Goal: Task Accomplishment & Management: Manage account settings

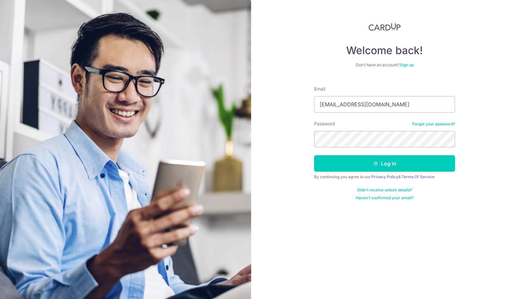
type input "[EMAIL_ADDRESS][DOMAIN_NAME]"
click at [314, 155] on button "Log in" at bounding box center [384, 163] width 141 height 16
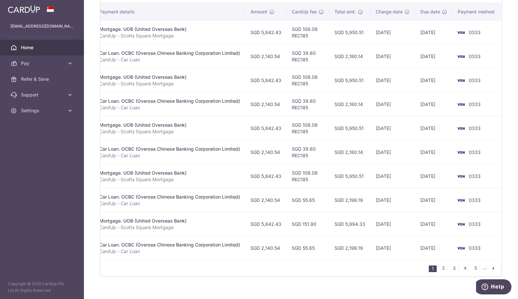
scroll to position [201, 0]
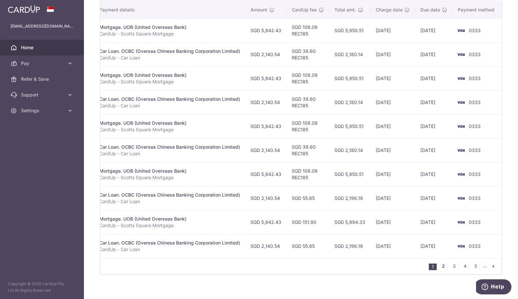
click at [442, 267] on link "2" at bounding box center [443, 266] width 8 height 8
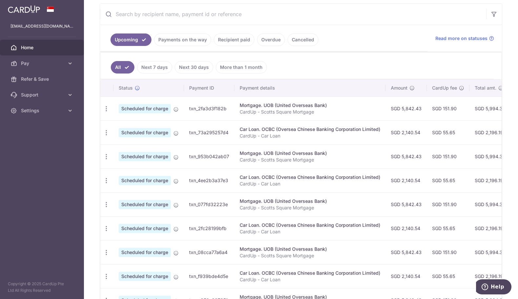
scroll to position [210, 0]
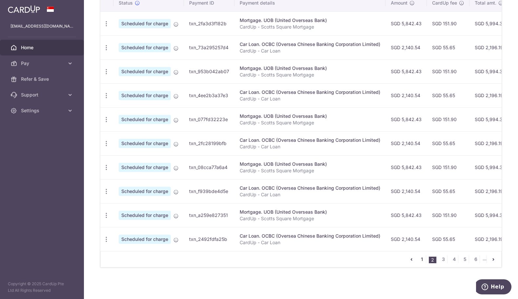
click at [421, 258] on link "1" at bounding box center [422, 259] width 8 height 8
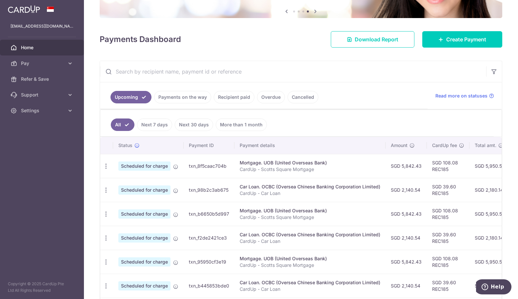
scroll to position [0, 0]
click at [108, 167] on icon "button" at bounding box center [106, 166] width 7 height 7
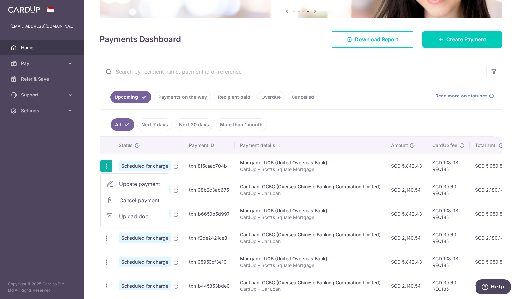
click at [141, 183] on span "Update payment" at bounding box center [141, 184] width 45 height 8
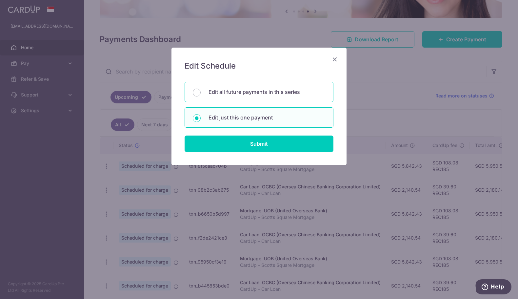
click at [238, 91] on p "Edit all future payments in this series" at bounding box center [266, 92] width 117 height 8
click at [201, 91] on input "Edit all future payments in this series" at bounding box center [197, 93] width 8 height 8
radio input "true"
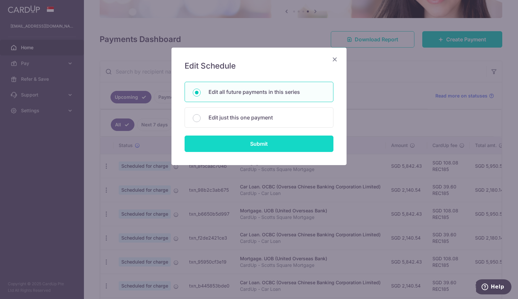
click at [262, 144] on input "Submit" at bounding box center [259, 143] width 149 height 16
radio input "true"
type input "5,842.43"
type input "CardUp - Scotts Square Mortgage"
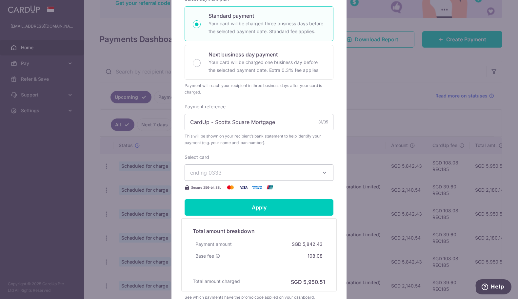
scroll to position [132, 0]
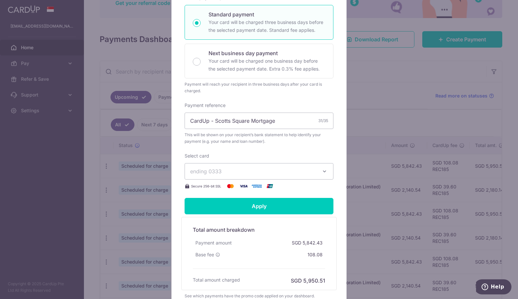
click at [318, 178] on button "ending 0333" at bounding box center [259, 171] width 149 height 16
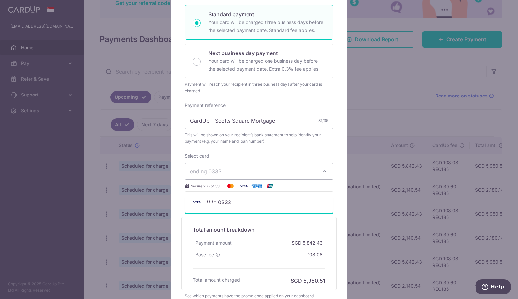
click at [318, 160] on div "Select card ending 0333 **** 0333 Secure 256-bit SSL" at bounding box center [259, 170] width 149 height 37
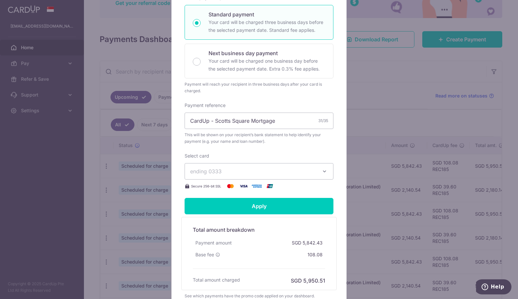
click at [293, 175] on span "ending 0333" at bounding box center [253, 171] width 126 height 8
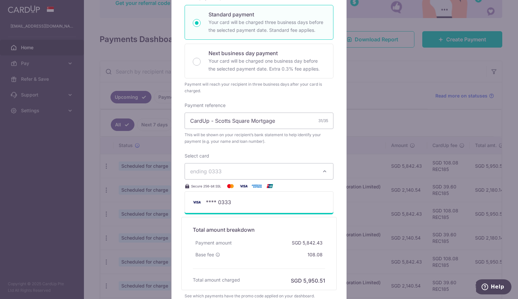
scroll to position [200, 0]
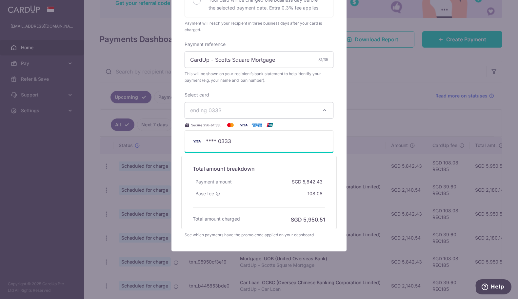
click at [398, 81] on div "Edit payment By clicking apply, you will make changes to all 100 payments to UO…" at bounding box center [259, 149] width 518 height 299
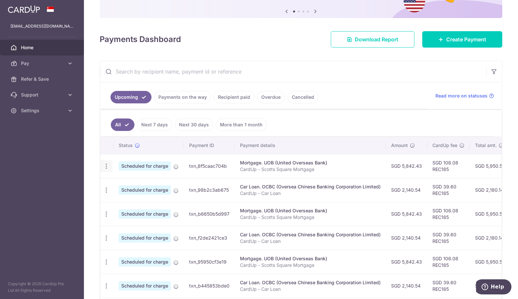
click at [108, 169] on icon "button" at bounding box center [106, 166] width 7 height 7
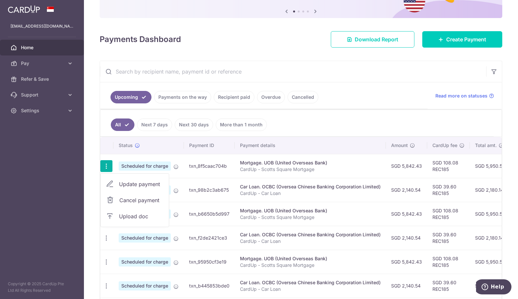
scroll to position [63, 0]
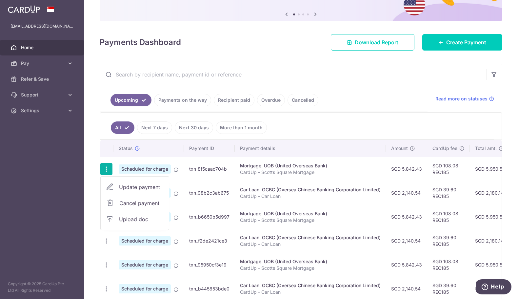
click at [143, 188] on span "Update payment" at bounding box center [141, 187] width 45 height 8
radio input "true"
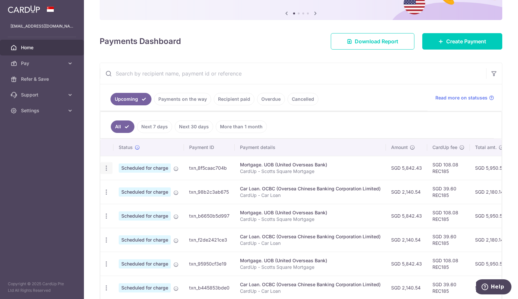
scroll to position [63, 0]
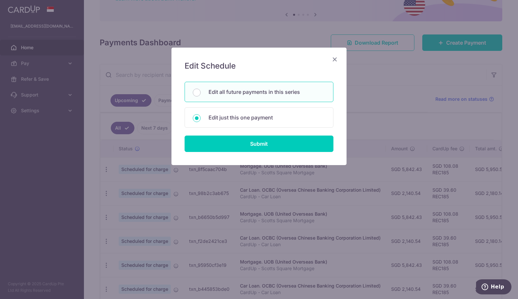
click at [251, 96] on div "Edit all future payments in this series" at bounding box center [259, 92] width 149 height 20
radio input "true"
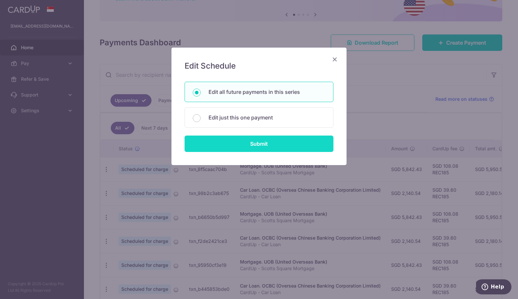
click at [246, 147] on input "Submit" at bounding box center [259, 143] width 149 height 16
radio input "true"
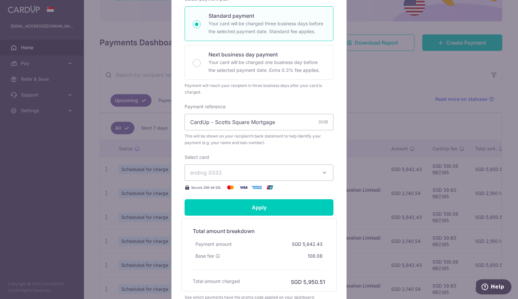
scroll to position [132, 0]
click at [239, 175] on span "ending 0333" at bounding box center [253, 172] width 126 height 8
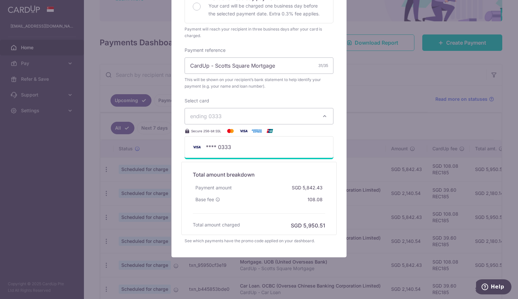
scroll to position [200, 0]
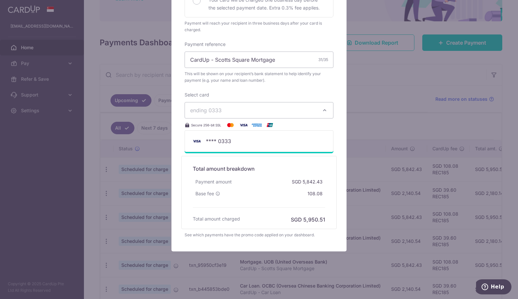
click at [130, 113] on div "Edit payment By clicking apply, you will make changes to all 100 payments to UO…" at bounding box center [259, 149] width 518 height 299
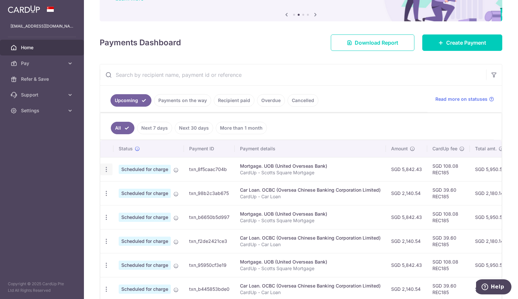
click at [106, 169] on icon "button" at bounding box center [106, 169] width 7 height 7
click at [148, 187] on span "Update payment" at bounding box center [141, 187] width 45 height 8
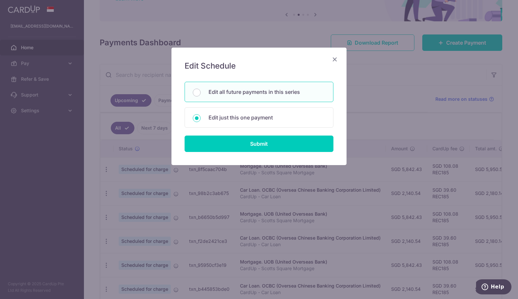
click at [236, 91] on p "Edit all future payments in this series" at bounding box center [266, 92] width 117 height 8
click at [201, 91] on input "Edit all future payments in this series" at bounding box center [197, 93] width 8 height 8
click at [227, 116] on p "Edit just this one payment" at bounding box center [266, 117] width 117 height 8
click at [201, 116] on input "Edit just this one payment" at bounding box center [197, 118] width 8 height 8
radio input "false"
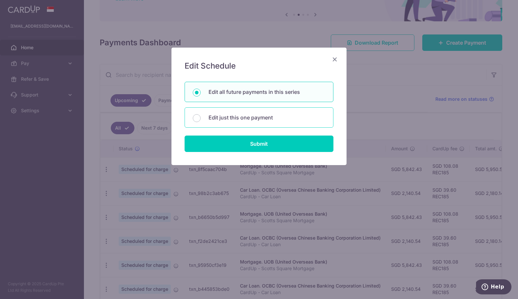
radio input "true"
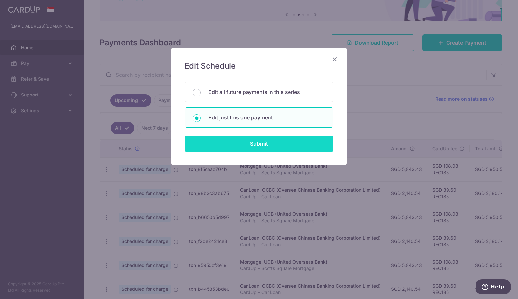
click at [240, 141] on input "Submit" at bounding box center [259, 143] width 149 height 16
radio input "true"
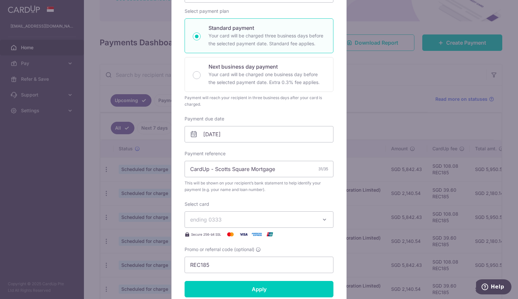
scroll to position [106, 0]
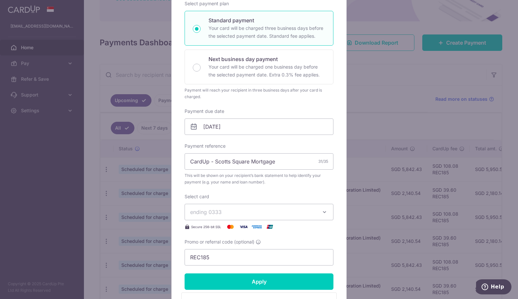
click at [248, 206] on button "ending 0333" at bounding box center [259, 212] width 149 height 16
click at [246, 212] on span "ending 0333" at bounding box center [253, 212] width 126 height 8
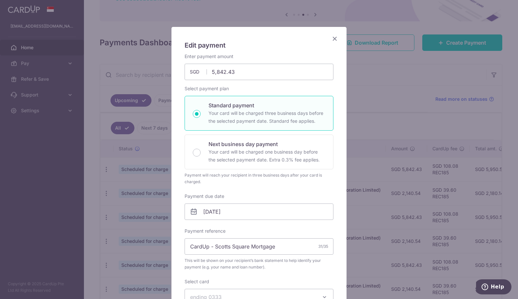
scroll to position [0, 0]
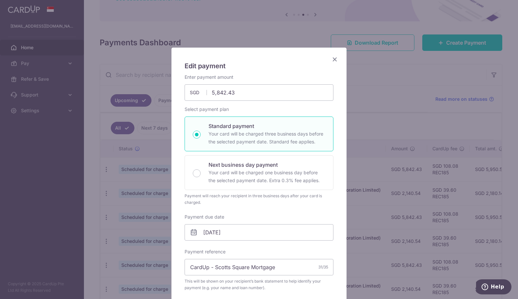
click at [336, 59] on icon "Close" at bounding box center [335, 59] width 8 height 8
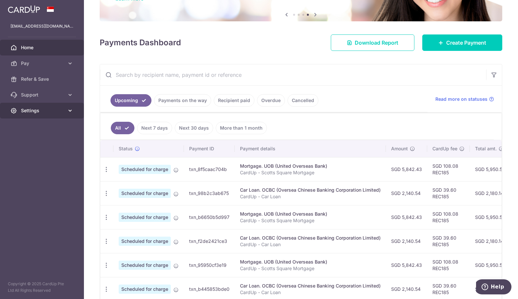
click at [31, 109] on span "Settings" at bounding box center [42, 110] width 43 height 7
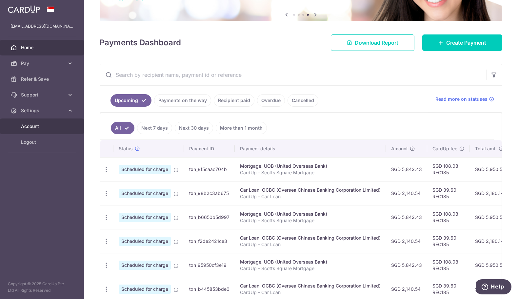
click at [34, 126] on span "Account" at bounding box center [42, 126] width 43 height 7
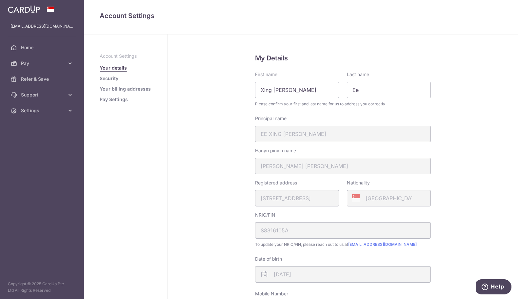
click at [111, 78] on link "Security" at bounding box center [109, 78] width 19 height 7
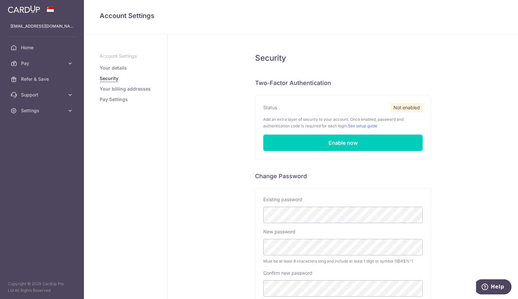
click at [135, 90] on link "Your billing addresses" at bounding box center [125, 89] width 51 height 7
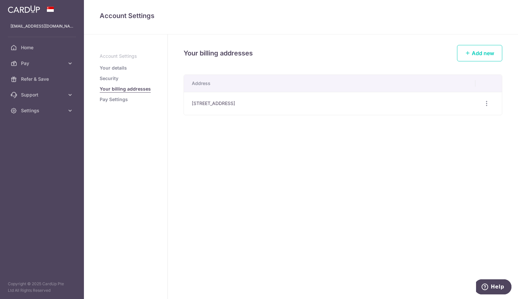
click at [120, 99] on link "Pay Settings" at bounding box center [114, 99] width 28 height 7
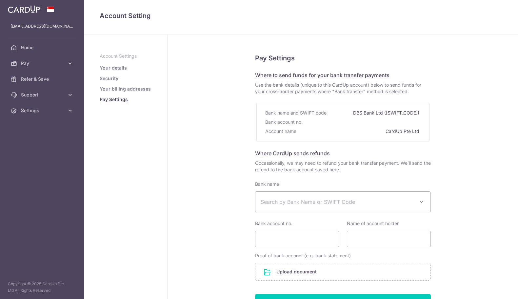
select select
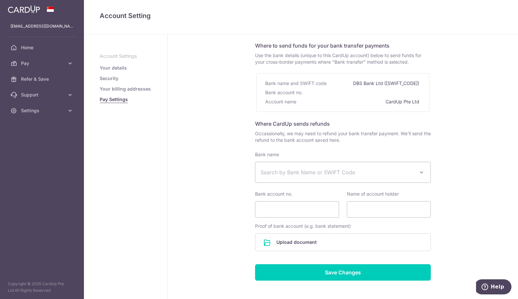
scroll to position [15, 0]
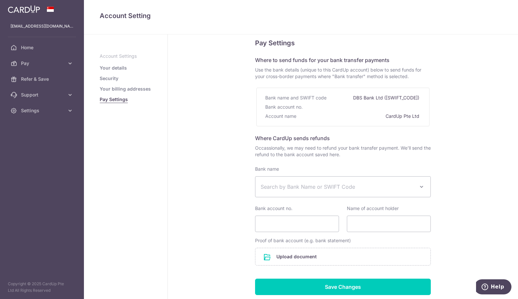
click at [122, 89] on link "Your billing addresses" at bounding box center [125, 89] width 51 height 7
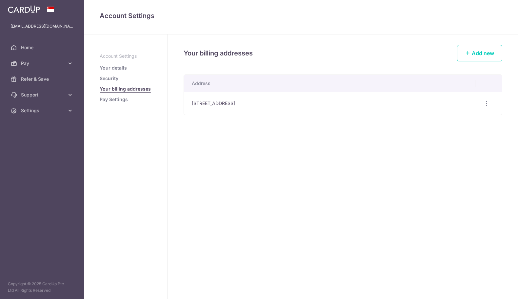
click at [121, 79] on li "Security" at bounding box center [126, 78] width 52 height 7
click at [114, 78] on link "Security" at bounding box center [109, 78] width 19 height 7
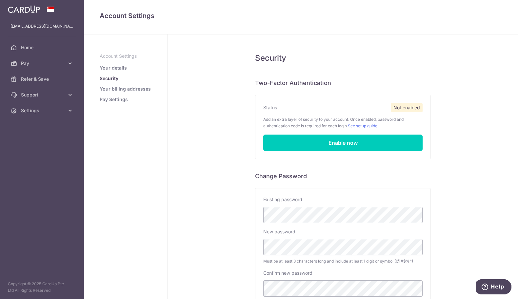
click at [117, 71] on link "Your details" at bounding box center [113, 68] width 27 height 7
click at [116, 69] on link "Your details" at bounding box center [113, 68] width 27 height 7
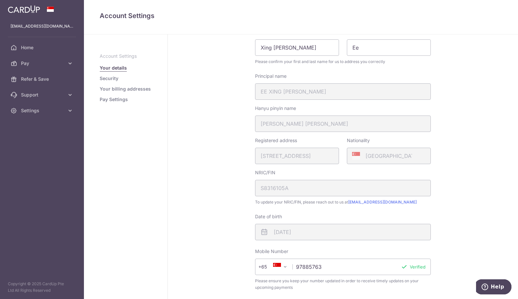
scroll to position [43, 0]
click at [368, 201] on link "hello@cardup.co" at bounding box center [382, 200] width 69 height 5
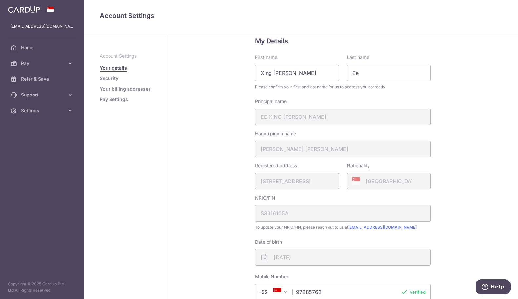
click at [109, 56] on p "Account Settings" at bounding box center [126, 56] width 52 height 7
click at [41, 97] on span "Support" at bounding box center [42, 94] width 43 height 7
click at [32, 112] on span "FAQ" at bounding box center [42, 110] width 43 height 7
click at [32, 45] on span "Home" at bounding box center [42, 47] width 43 height 7
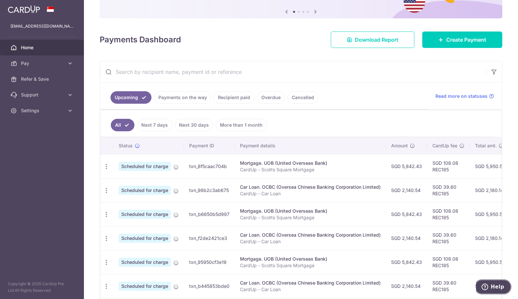
click at [495, 287] on span "Help" at bounding box center [497, 287] width 13 height 6
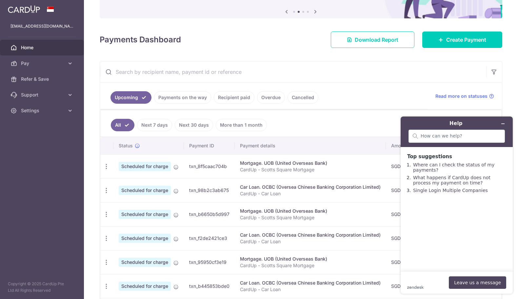
click at [425, 285] on div "zendesk .cls-1{fill:#03363d;} Leave us a message" at bounding box center [456, 282] width 99 height 12
click at [454, 138] on input "search" at bounding box center [461, 136] width 80 height 6
type input "I need to change credit card details"
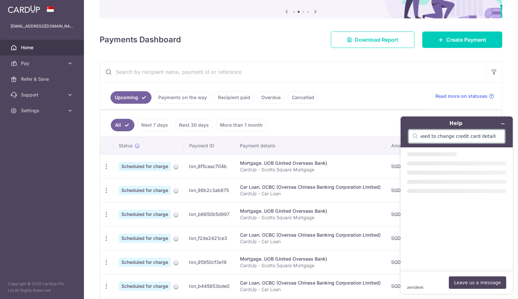
scroll to position [0, 0]
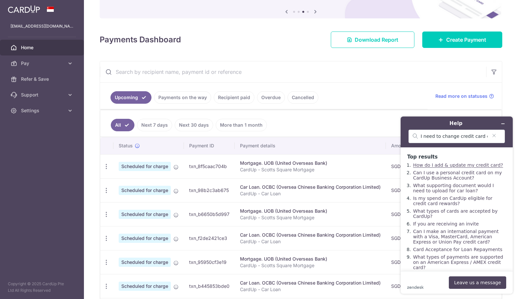
click at [453, 165] on link "How do I add & update my credit card?" at bounding box center [458, 164] width 90 height 5
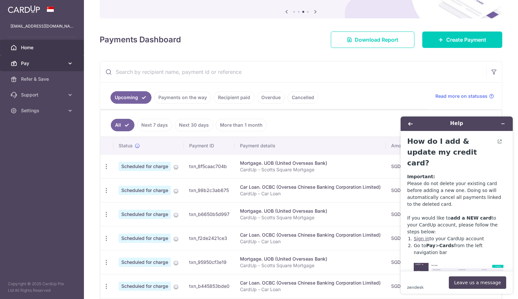
click at [71, 62] on icon at bounding box center [70, 63] width 7 height 7
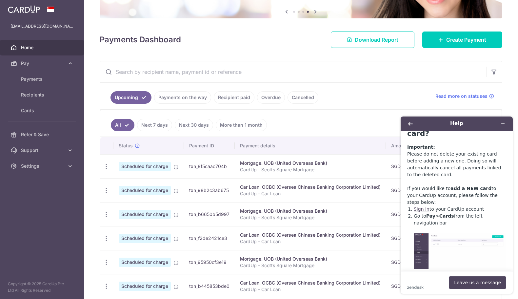
scroll to position [40, 0]
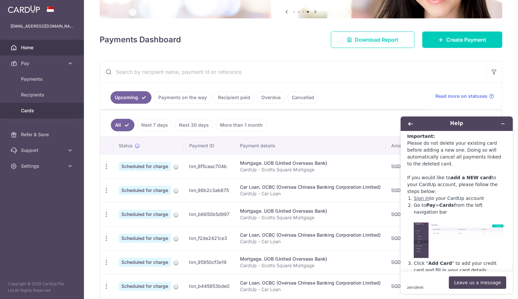
click at [30, 111] on span "Cards" at bounding box center [42, 110] width 43 height 7
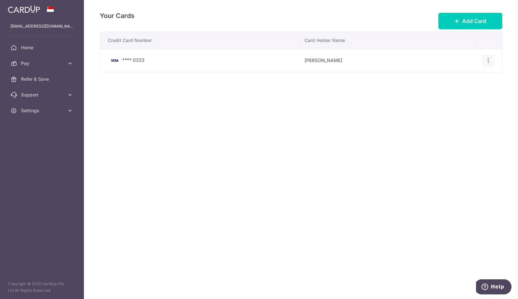
click at [492, 59] on div "View/Edit Delete" at bounding box center [488, 60] width 12 height 12
click at [490, 60] on icon "button" at bounding box center [488, 60] width 7 height 7
click at [389, 109] on div "Credit Card Number Card Holder Name **** 0333 Jerry Ee View/Edit Delete" at bounding box center [301, 72] width 403 height 82
click at [475, 22] on span "Add Card" at bounding box center [474, 21] width 24 height 8
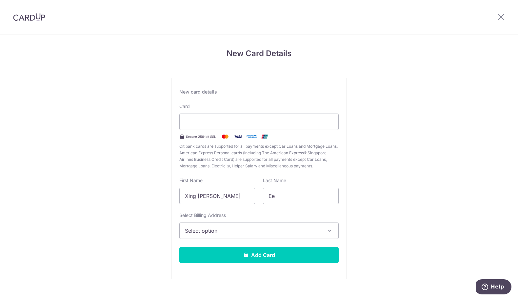
scroll to position [0, 0]
click at [418, 121] on div "New Card Details New card details Card Secure 256-bit SSL Citibank cards are su…" at bounding box center [259, 171] width 518 height 275
drag, startPoint x: 240, startPoint y: 196, endPoint x: 65, endPoint y: 167, distance: 177.5
click at [65, 167] on div "New Card Details New card details Card Secure 256-bit SSL Citibank cards are su…" at bounding box center [259, 171] width 518 height 275
type input "[PERSON_NAME]"
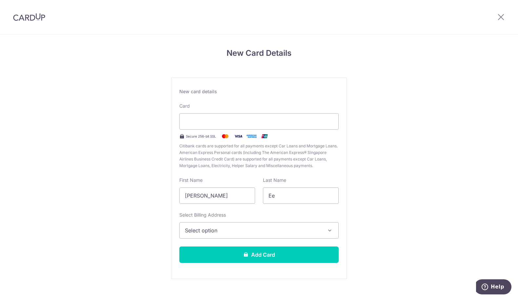
click at [243, 227] on span "Select option" at bounding box center [253, 230] width 136 height 8
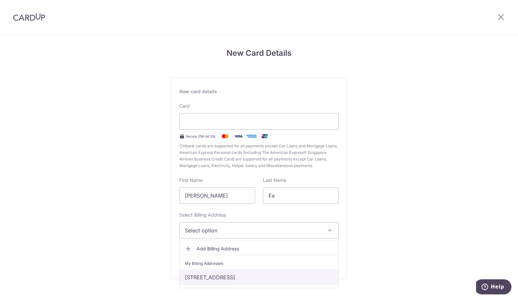
click at [275, 276] on link "[STREET_ADDRESS]" at bounding box center [259, 277] width 159 height 16
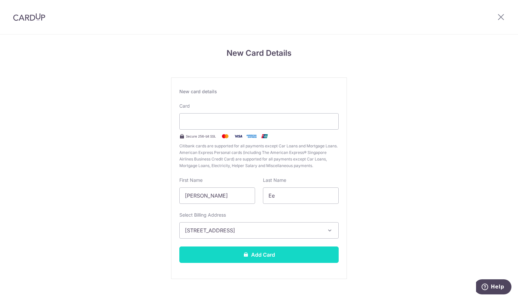
click at [260, 253] on button "Add Card" at bounding box center [258, 254] width 159 height 16
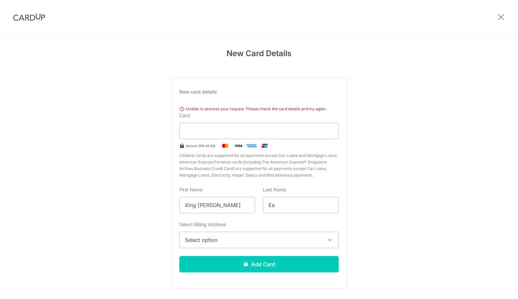
scroll to position [20, 0]
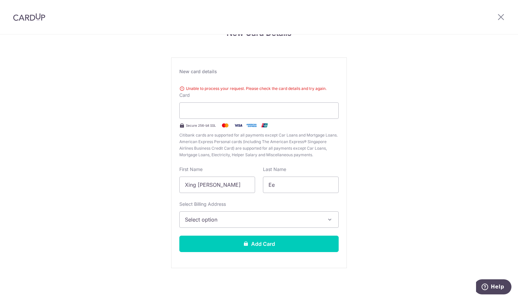
click at [223, 219] on span "Select option" at bounding box center [253, 219] width 136 height 8
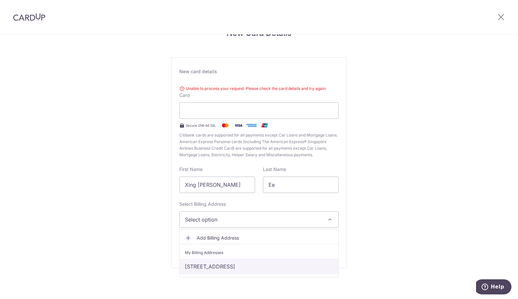
click at [234, 266] on link "[STREET_ADDRESS]" at bounding box center [259, 266] width 159 height 16
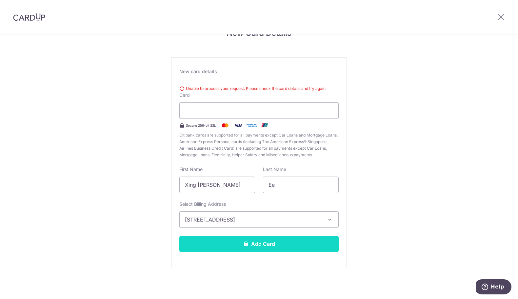
click at [270, 244] on button "Add Card" at bounding box center [258, 243] width 159 height 16
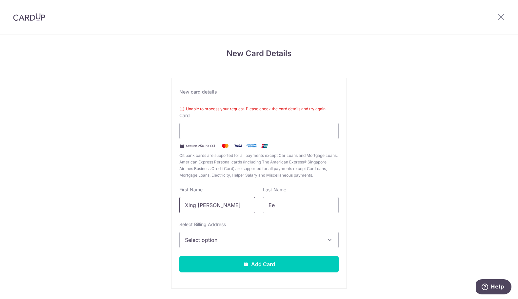
click at [68, 185] on div "New Card Details New card details Unable to process your request. Please check …" at bounding box center [259, 176] width 518 height 285
type input "[PERSON_NAME]"
click at [203, 243] on span "Select option" at bounding box center [253, 240] width 136 height 8
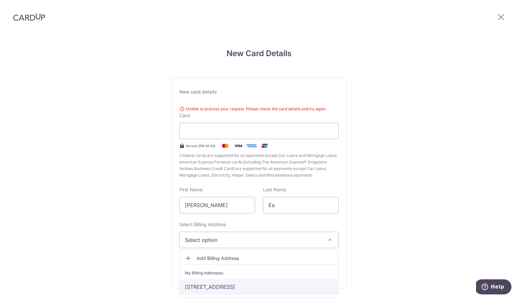
click at [224, 285] on link "[STREET_ADDRESS]" at bounding box center [259, 287] width 159 height 16
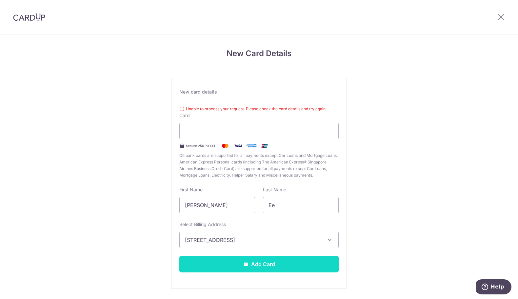
click at [262, 264] on button "Add Card" at bounding box center [258, 264] width 159 height 16
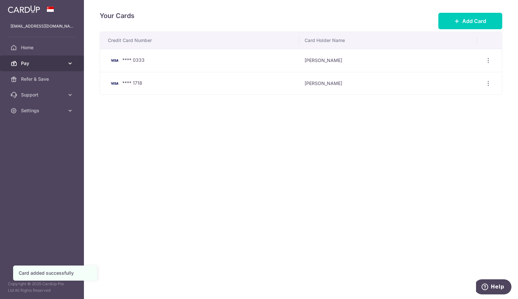
click at [69, 64] on icon at bounding box center [70, 63] width 7 height 7
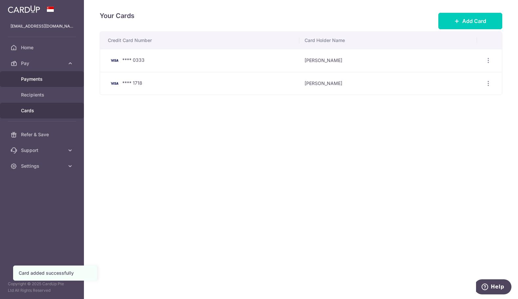
click at [38, 80] on span "Payments" at bounding box center [42, 79] width 43 height 7
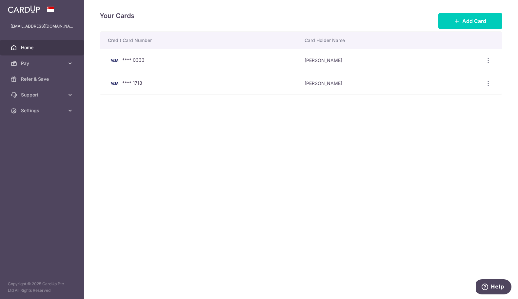
click at [24, 47] on span "Home" at bounding box center [42, 47] width 43 height 7
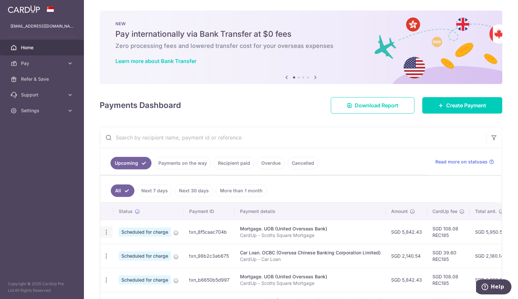
click at [107, 233] on icon "button" at bounding box center [106, 231] width 7 height 7
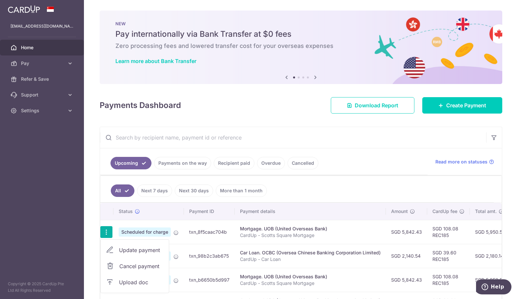
click at [141, 249] on span "Update payment" at bounding box center [141, 250] width 45 height 8
radio input "true"
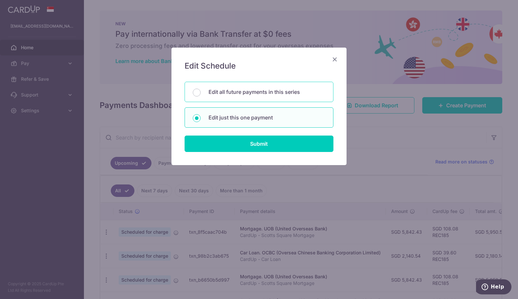
click at [250, 94] on p "Edit all future payments in this series" at bounding box center [266, 92] width 117 height 8
click at [201, 94] on input "Edit all future payments in this series" at bounding box center [197, 93] width 8 height 8
radio input "true"
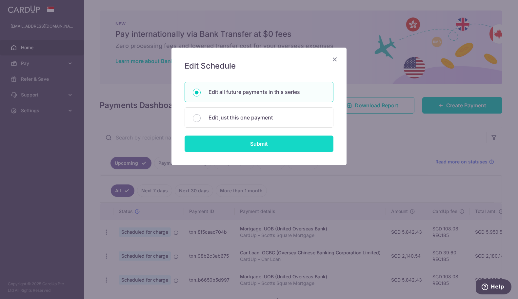
click at [263, 145] on input "Submit" at bounding box center [259, 143] width 149 height 16
radio input "true"
type input "5,842.43"
type input "CardUp - Scotts Square Mortgage"
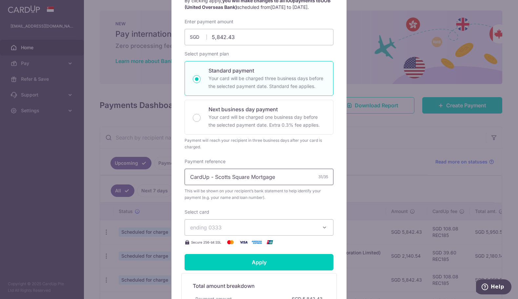
scroll to position [77, 0]
click at [319, 235] on button "ending 0333" at bounding box center [259, 226] width 149 height 16
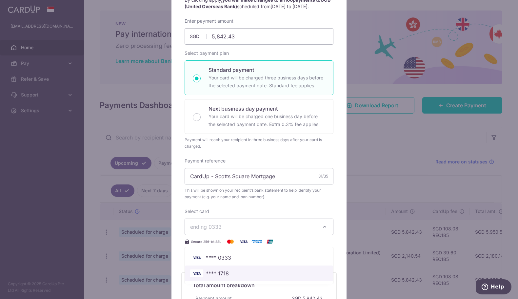
click at [228, 277] on span "**** 1718" at bounding box center [217, 273] width 23 height 8
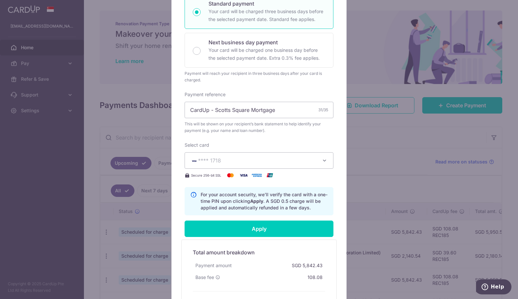
scroll to position [148, 0]
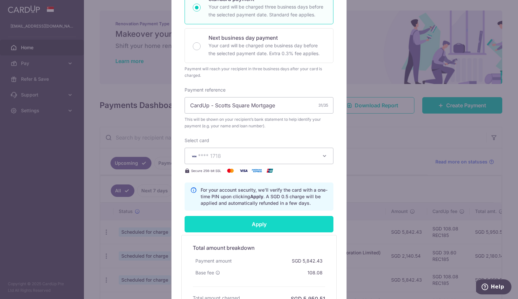
click at [277, 231] on input "Apply" at bounding box center [259, 224] width 149 height 16
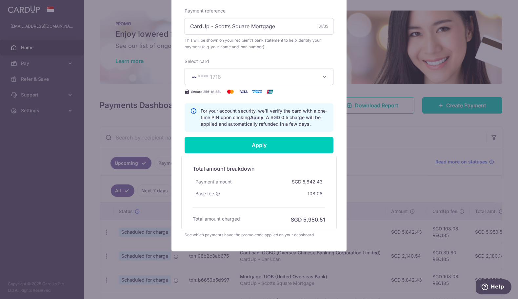
scroll to position [233, 0]
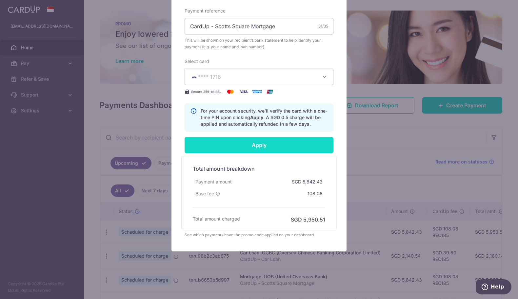
click at [287, 141] on input "Apply" at bounding box center [259, 145] width 149 height 16
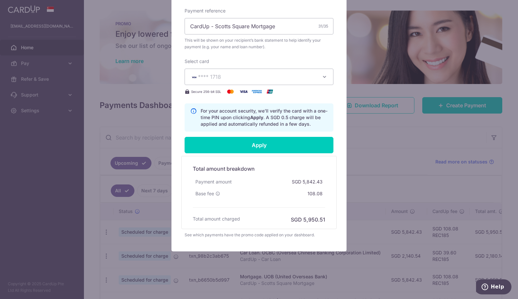
type input "Successfully Applied"
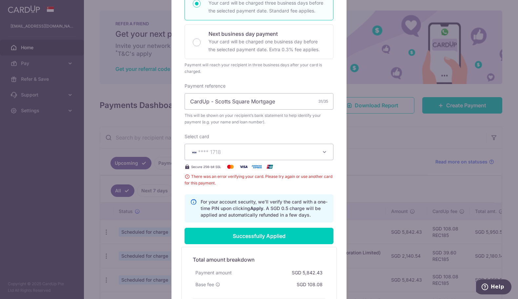
scroll to position [0, 0]
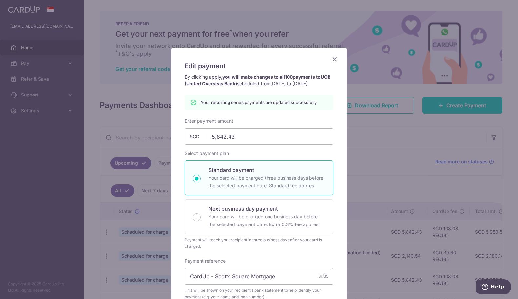
click at [332, 57] on icon "Close" at bounding box center [335, 59] width 8 height 8
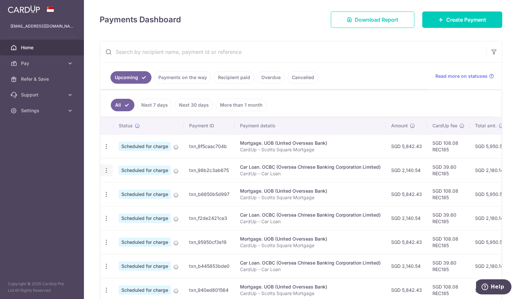
click at [107, 170] on icon "button" at bounding box center [106, 170] width 7 height 7
click at [143, 189] on span "Update payment" at bounding box center [141, 188] width 45 height 8
radio input "true"
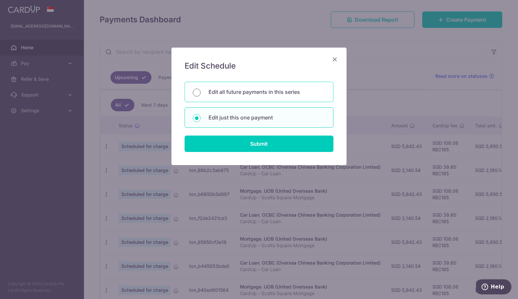
click at [200, 93] on input "Edit all future payments in this series" at bounding box center [197, 93] width 8 height 8
radio input "true"
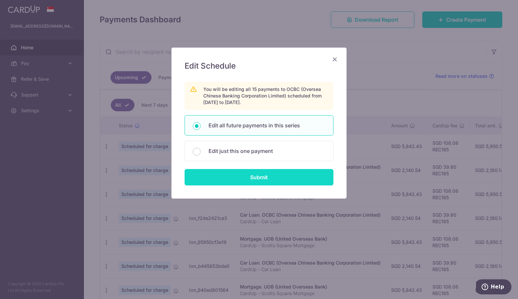
click at [268, 180] on input "Submit" at bounding box center [259, 177] width 149 height 16
radio input "true"
type input "2,140.54"
type input "CardUp - Car Loan"
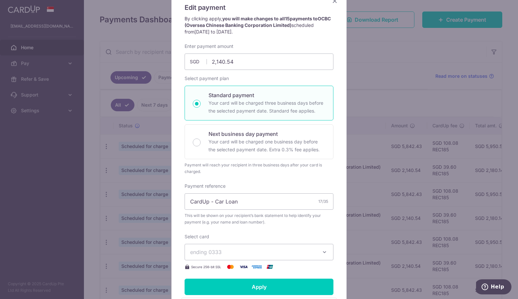
scroll to position [66, 0]
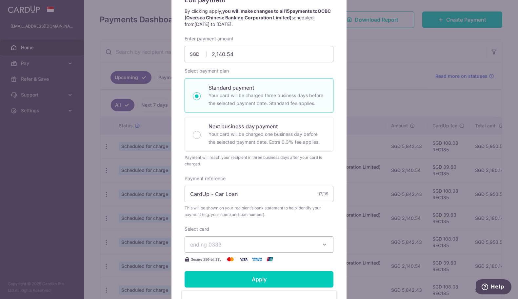
click at [306, 245] on span "ending 0333" at bounding box center [253, 244] width 126 height 8
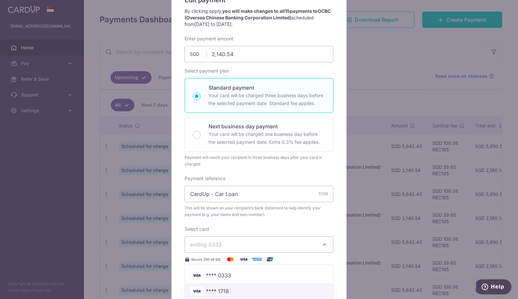
click at [224, 288] on span "**** 1718" at bounding box center [217, 291] width 23 height 8
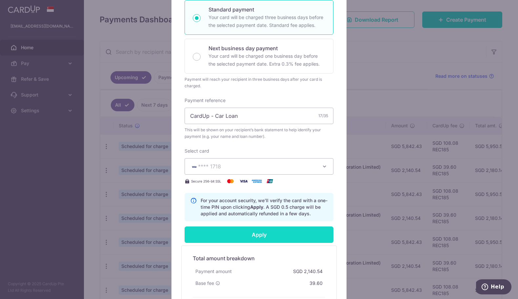
scroll to position [149, 0]
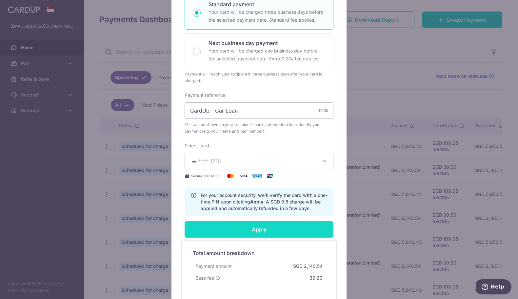
click at [290, 231] on input "Apply" at bounding box center [259, 229] width 149 height 16
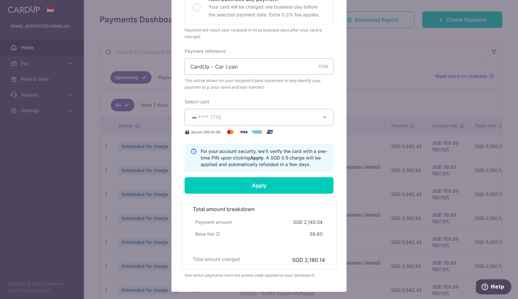
scroll to position [195, 0]
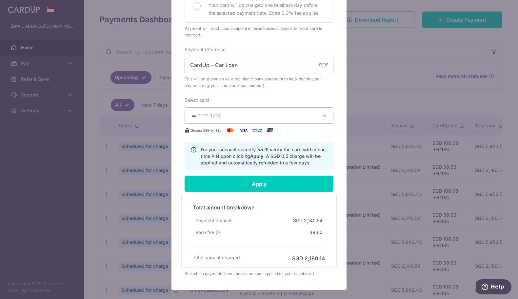
type input "Successfully Applied"
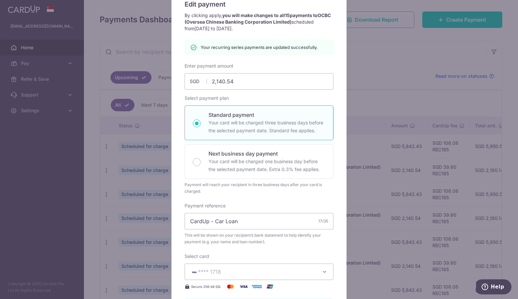
scroll to position [0, 0]
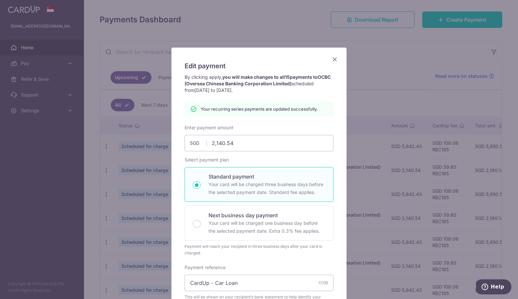
click at [335, 60] on icon "Close" at bounding box center [335, 59] width 8 height 8
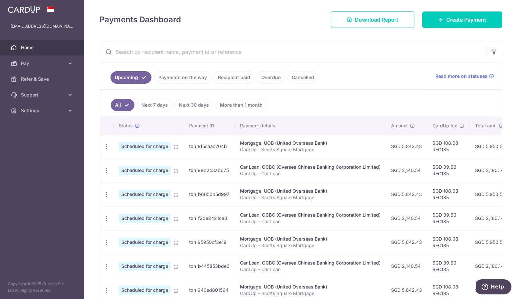
click at [270, 146] on p "CardUp - Scotts Square Mortgage" at bounding box center [310, 149] width 141 height 7
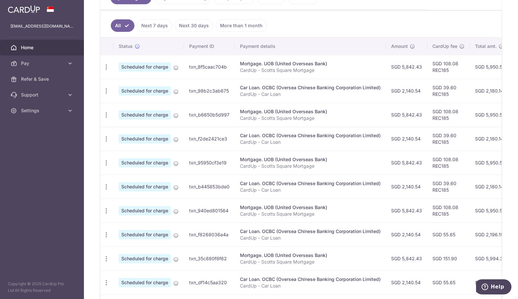
scroll to position [210, 0]
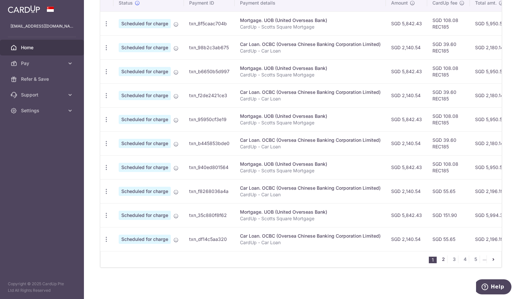
click at [441, 259] on link "2" at bounding box center [443, 259] width 8 height 8
click at [421, 261] on link "1" at bounding box center [422, 259] width 8 height 8
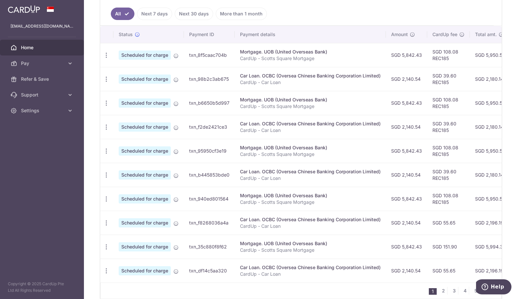
scroll to position [176, 0]
click at [33, 111] on span "Settings" at bounding box center [42, 110] width 43 height 7
click at [37, 128] on span "Account" at bounding box center [42, 126] width 43 height 7
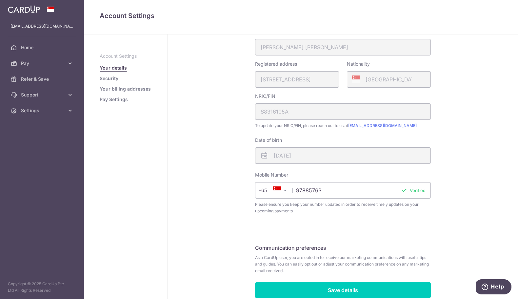
scroll to position [149, 0]
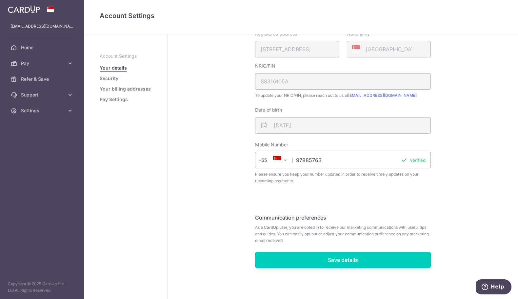
click at [365, 159] on input "97885763" at bounding box center [343, 160] width 176 height 16
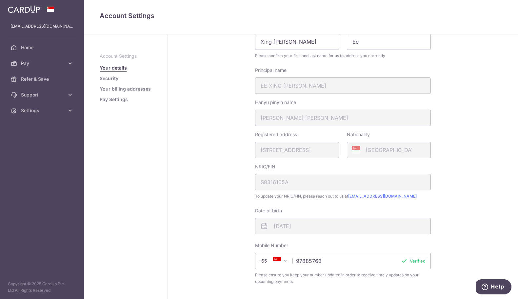
scroll to position [51, 0]
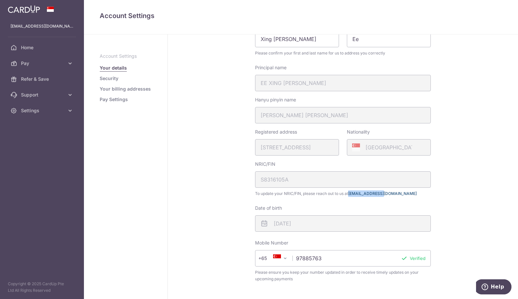
drag, startPoint x: 385, startPoint y: 193, endPoint x: 350, endPoint y: 192, distance: 34.8
click at [350, 192] on span "To update your NRIC/FIN, please reach out to us at hello@cardup.co" at bounding box center [343, 193] width 176 height 7
copy link "[EMAIL_ADDRESS][DOMAIN_NAME]"
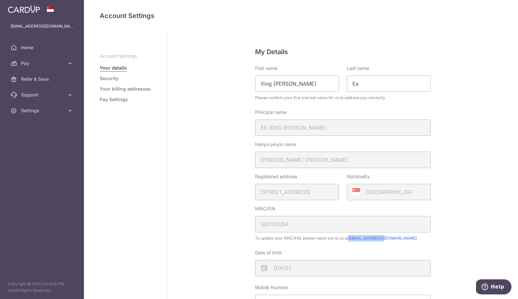
scroll to position [0, 0]
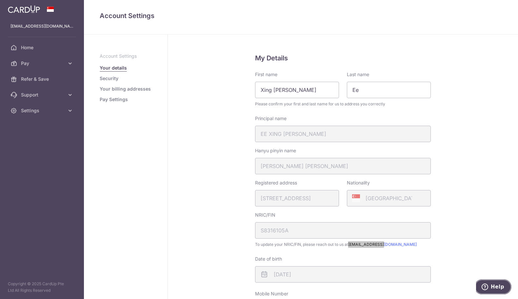
click at [495, 287] on span "Help" at bounding box center [497, 287] width 13 height 6
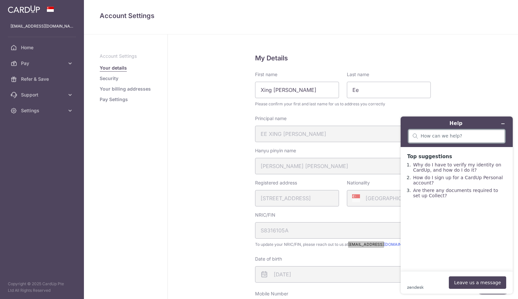
click at [426, 136] on input "search" at bounding box center [461, 136] width 80 height 6
type input "update address"
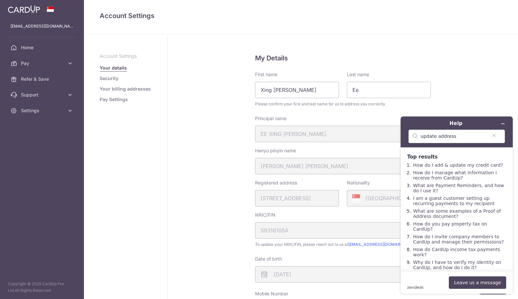
click at [364, 146] on fieldset "My Details First name Xing Long Jerry Last name Ee Please confirm your first an…" at bounding box center [343, 197] width 176 height 288
click at [29, 49] on span "Home" at bounding box center [42, 47] width 43 height 7
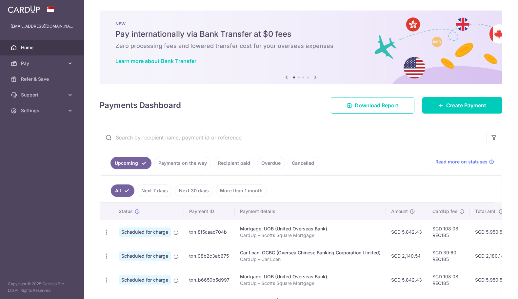
click at [43, 64] on span "Pay" at bounding box center [42, 63] width 43 height 7
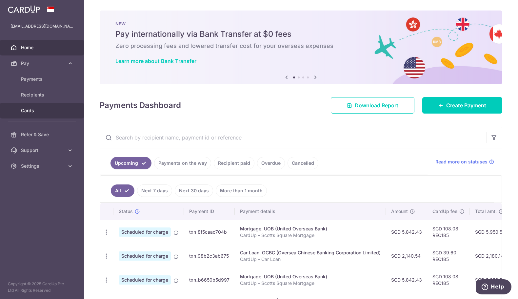
click at [28, 111] on span "Cards" at bounding box center [42, 110] width 43 height 7
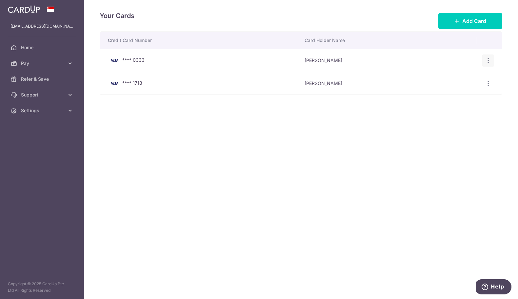
click at [491, 64] on div "View/Edit Delete" at bounding box center [488, 60] width 12 height 12
click at [488, 62] on icon "button" at bounding box center [488, 60] width 7 height 7
click at [452, 95] on span "Delete" at bounding box center [466, 94] width 45 height 8
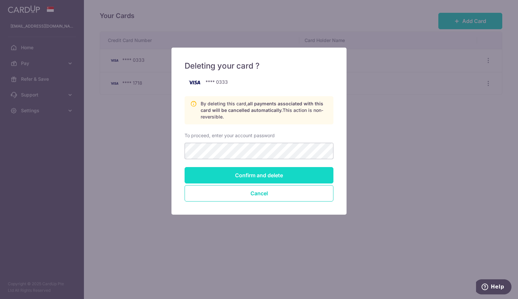
click at [292, 177] on input "Confirm and delete" at bounding box center [259, 175] width 149 height 16
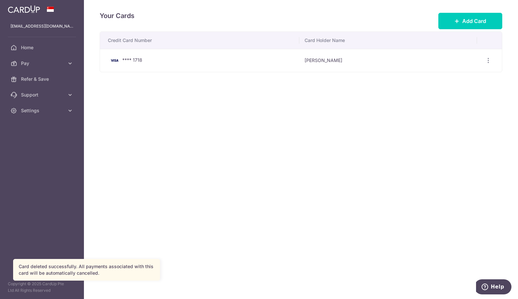
drag, startPoint x: 402, startPoint y: 114, endPoint x: 273, endPoint y: 93, distance: 130.4
click at [401, 114] on div "Your Cards Add Card Credit Card Number Card Holder Name **** 1718 [PERSON_NAME]…" at bounding box center [301, 149] width 434 height 299
click at [29, 47] on span "Home" at bounding box center [42, 47] width 43 height 7
